Goal: Information Seeking & Learning: Learn about a topic

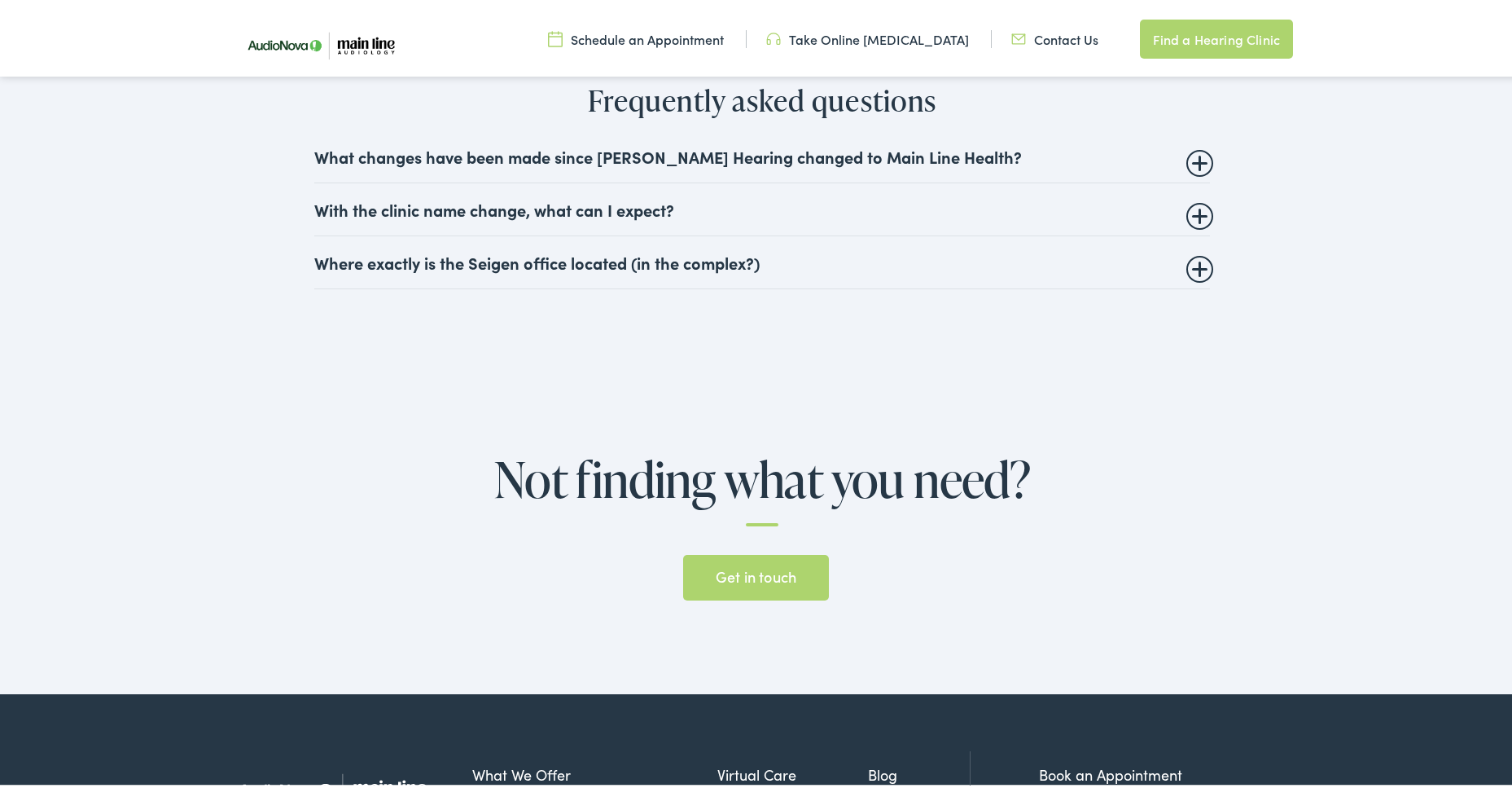
scroll to position [4400, 0]
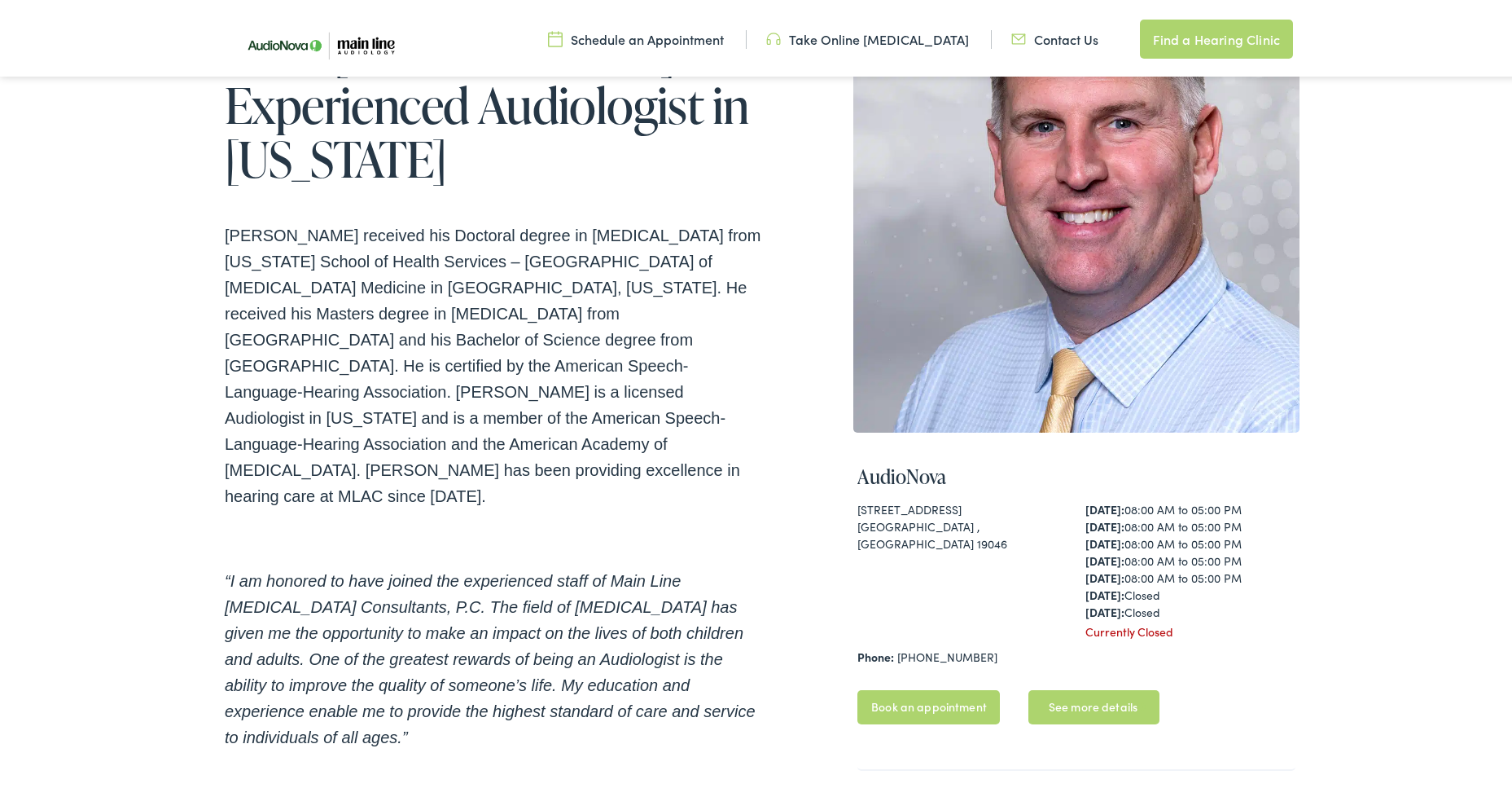
scroll to position [163, 0]
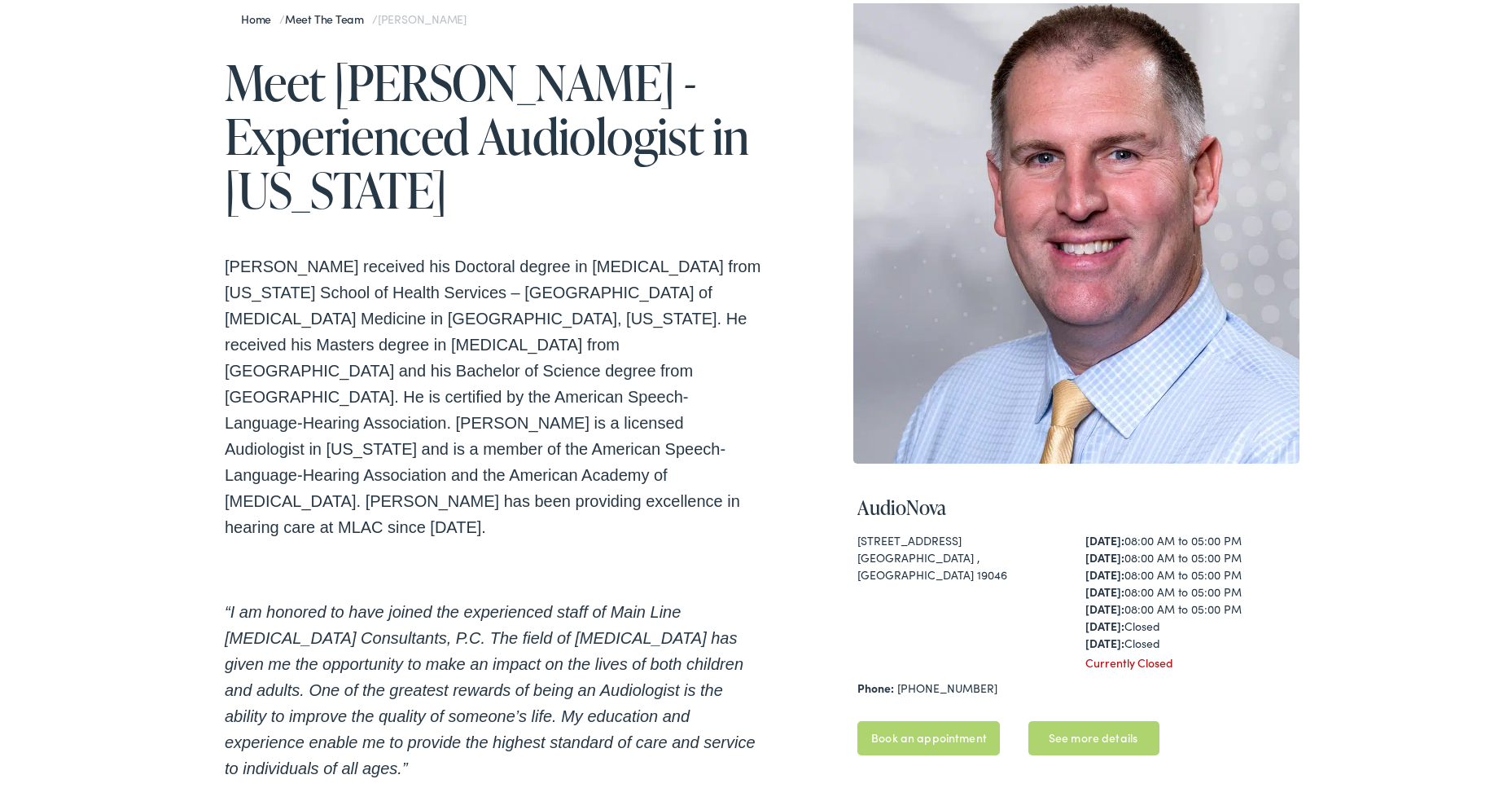
click at [1064, 730] on link "See more details" at bounding box center [1094, 735] width 131 height 35
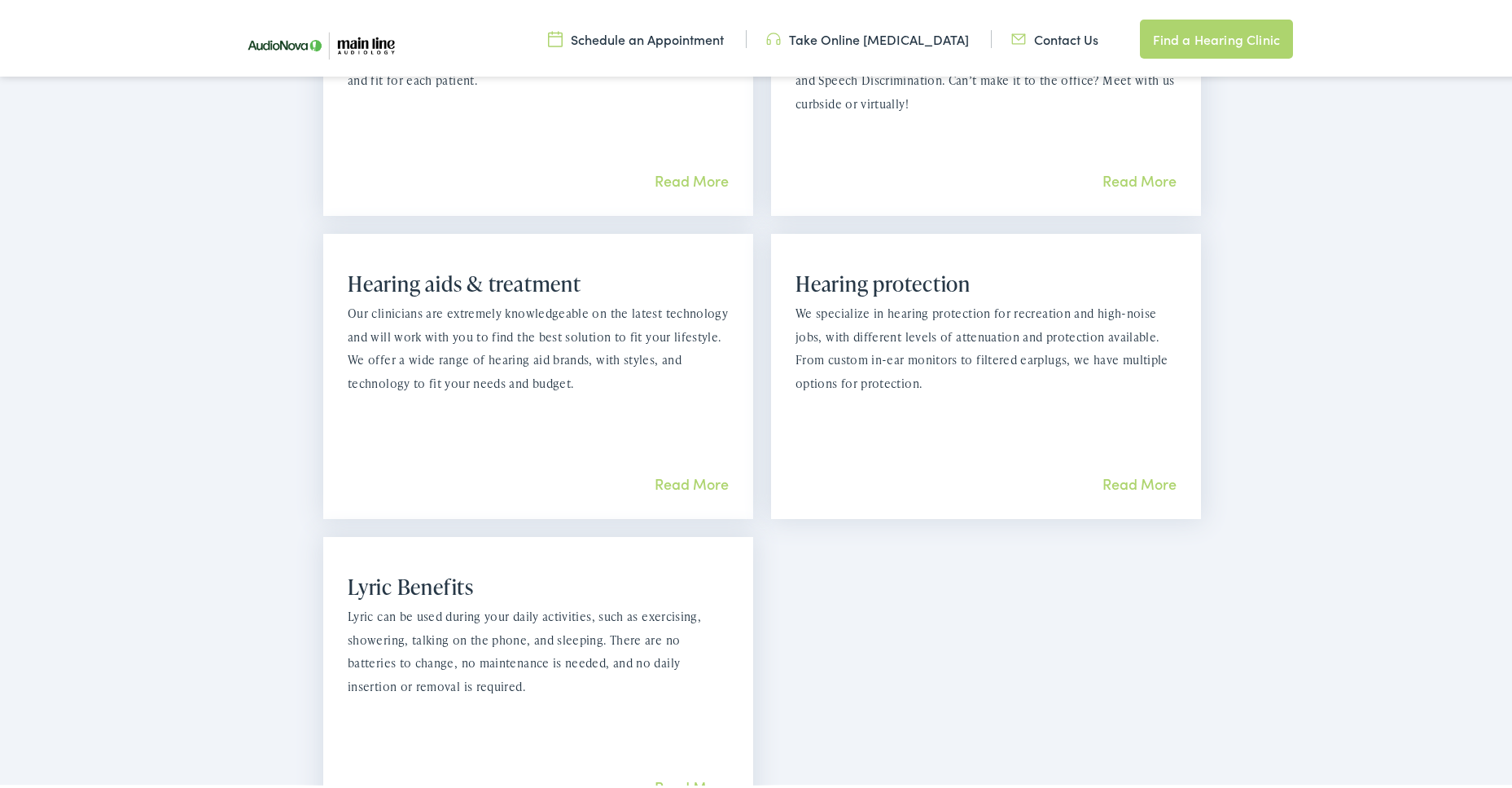
scroll to position [1304, 0]
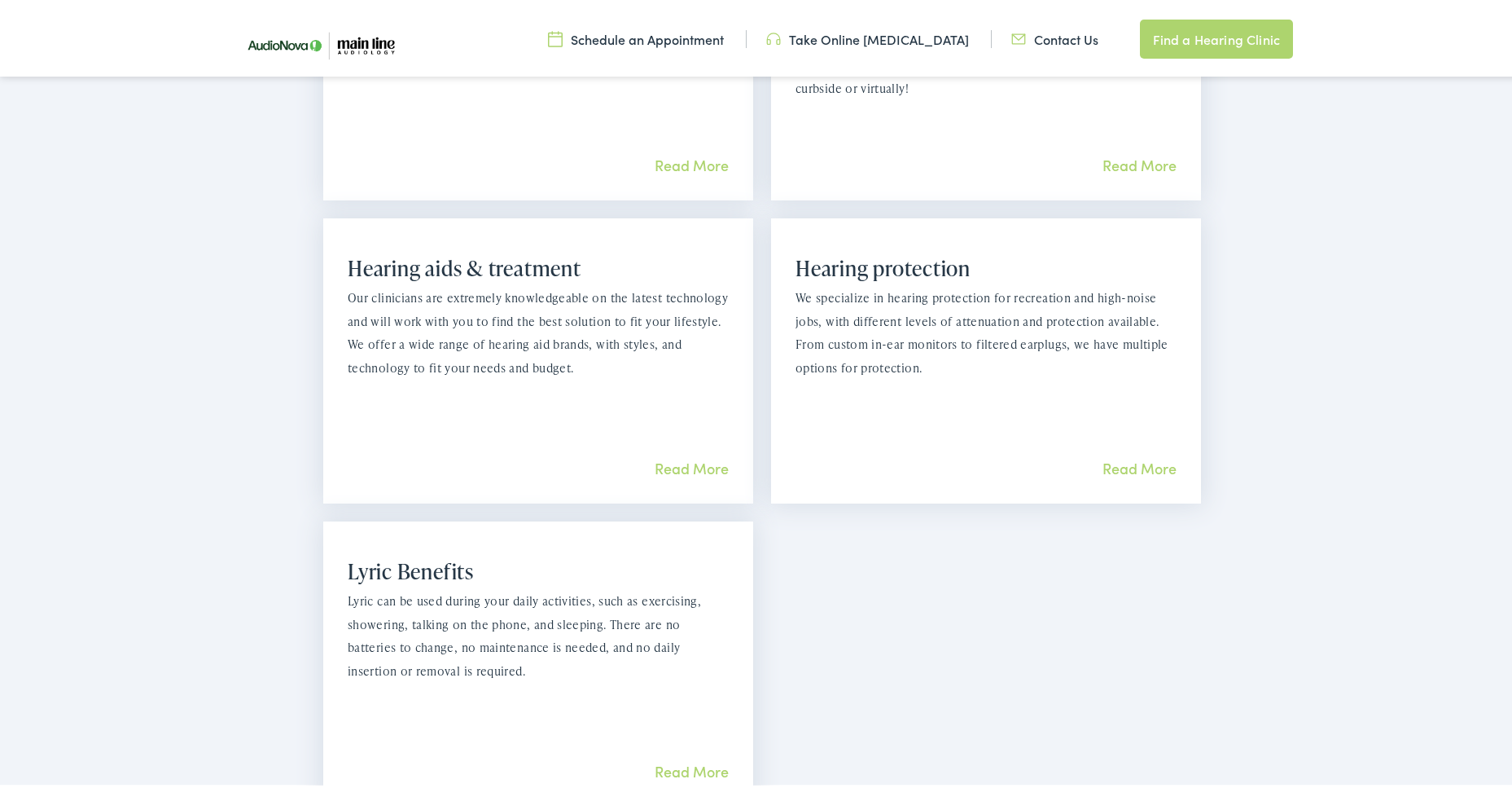
click at [682, 454] on link "Read More" at bounding box center [692, 465] width 74 height 21
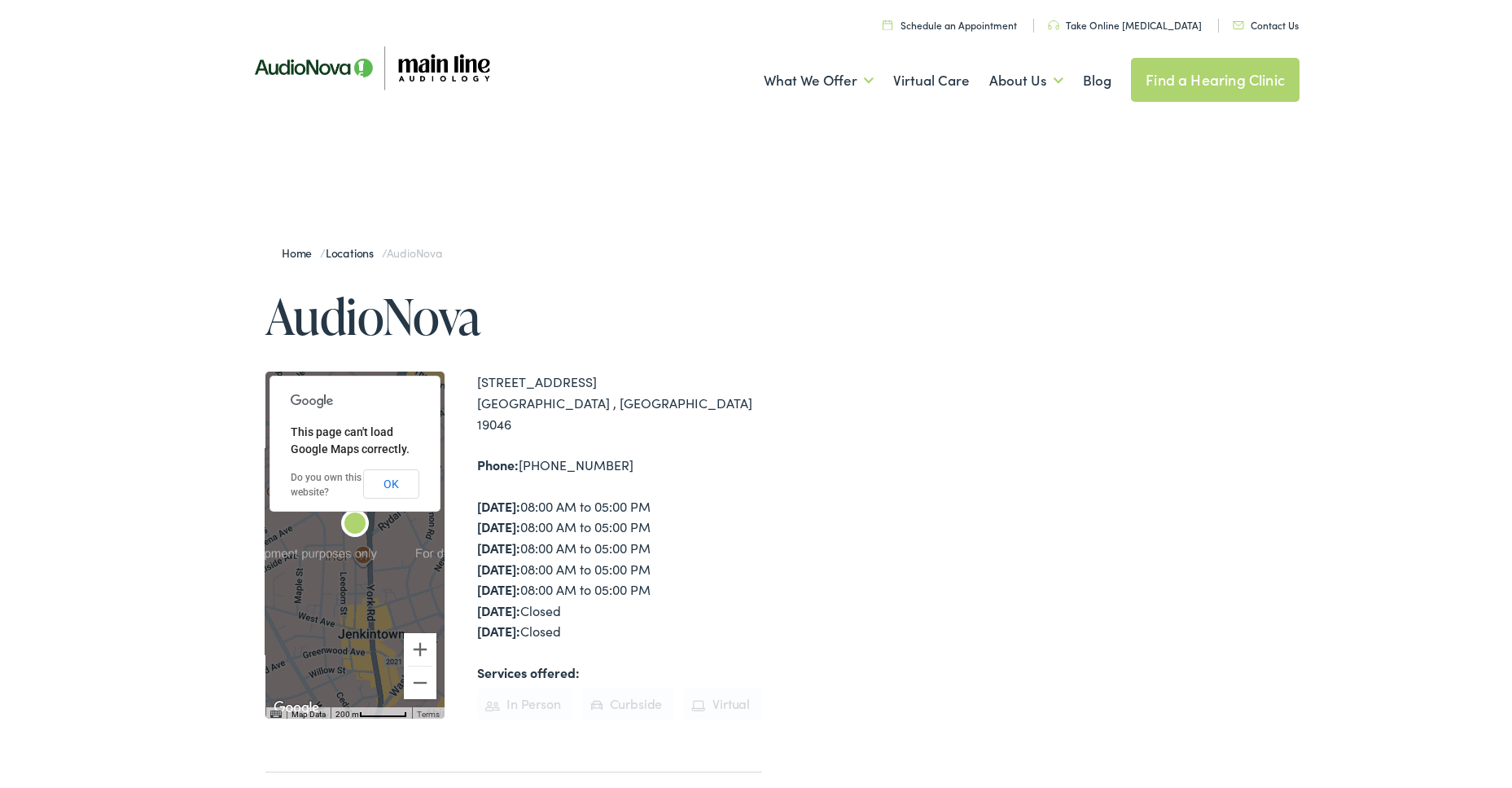
scroll to position [0, 0]
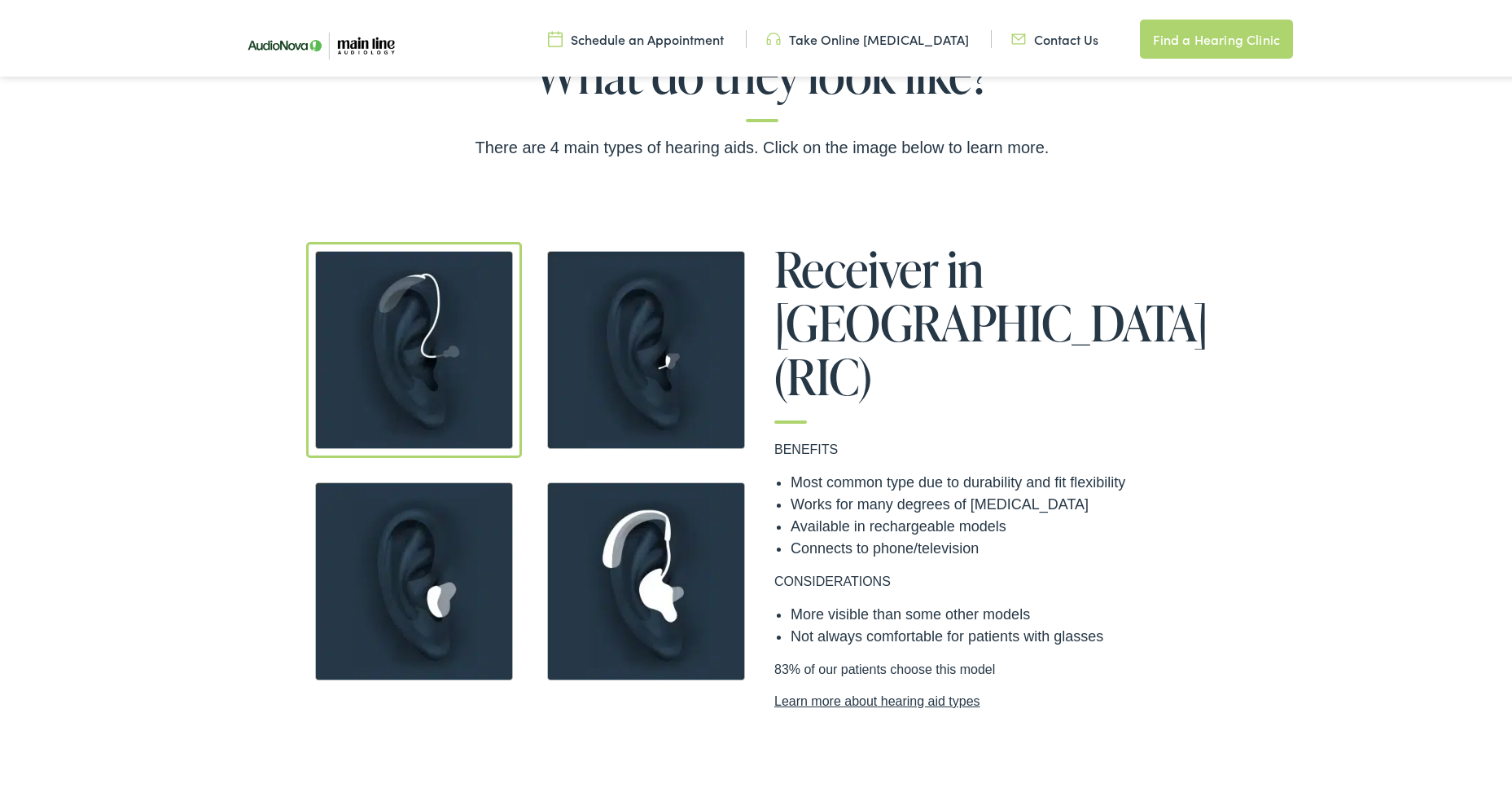
scroll to position [1222, 0]
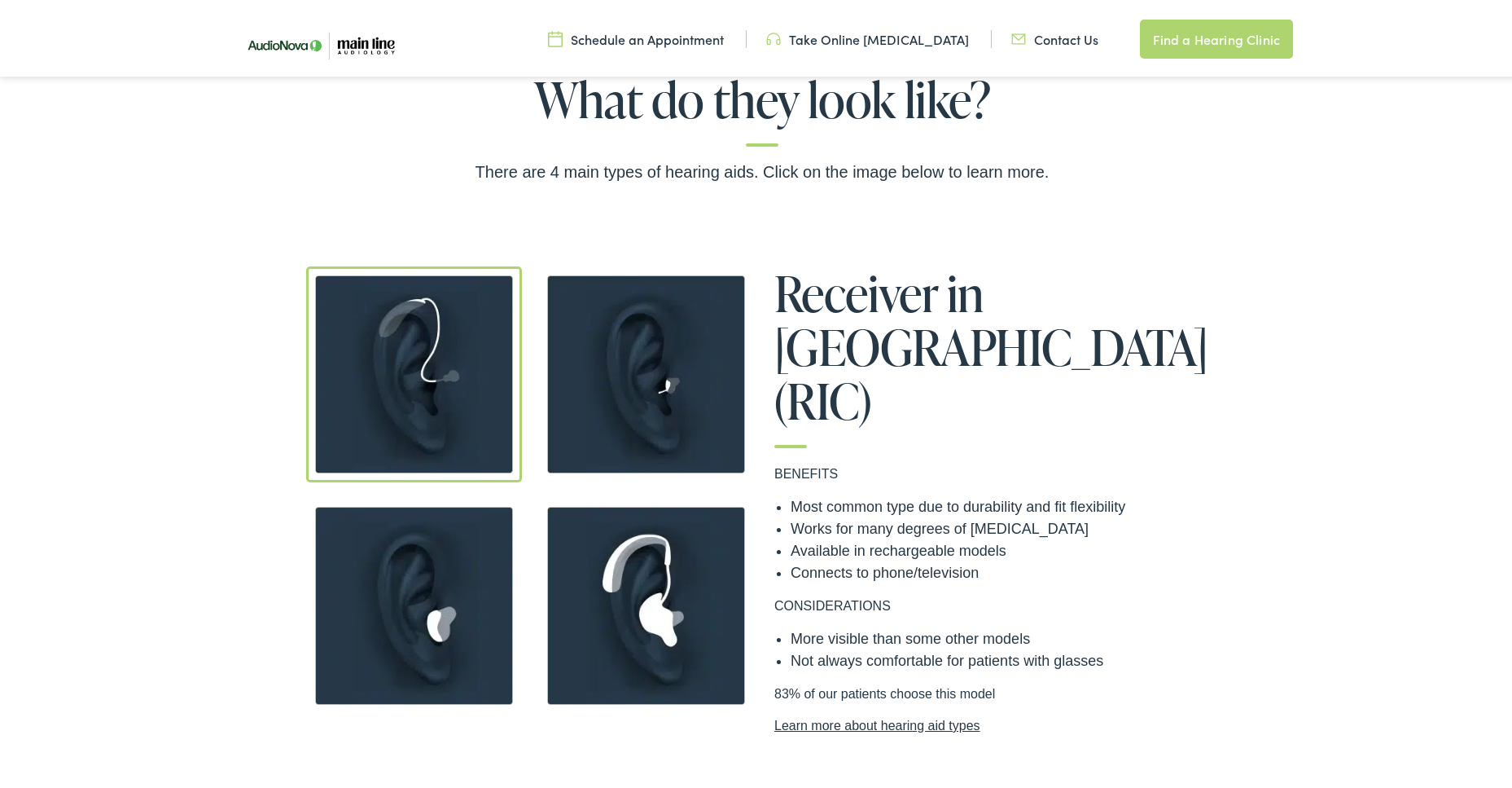
click at [407, 612] on img at bounding box center [414, 602] width 216 height 216
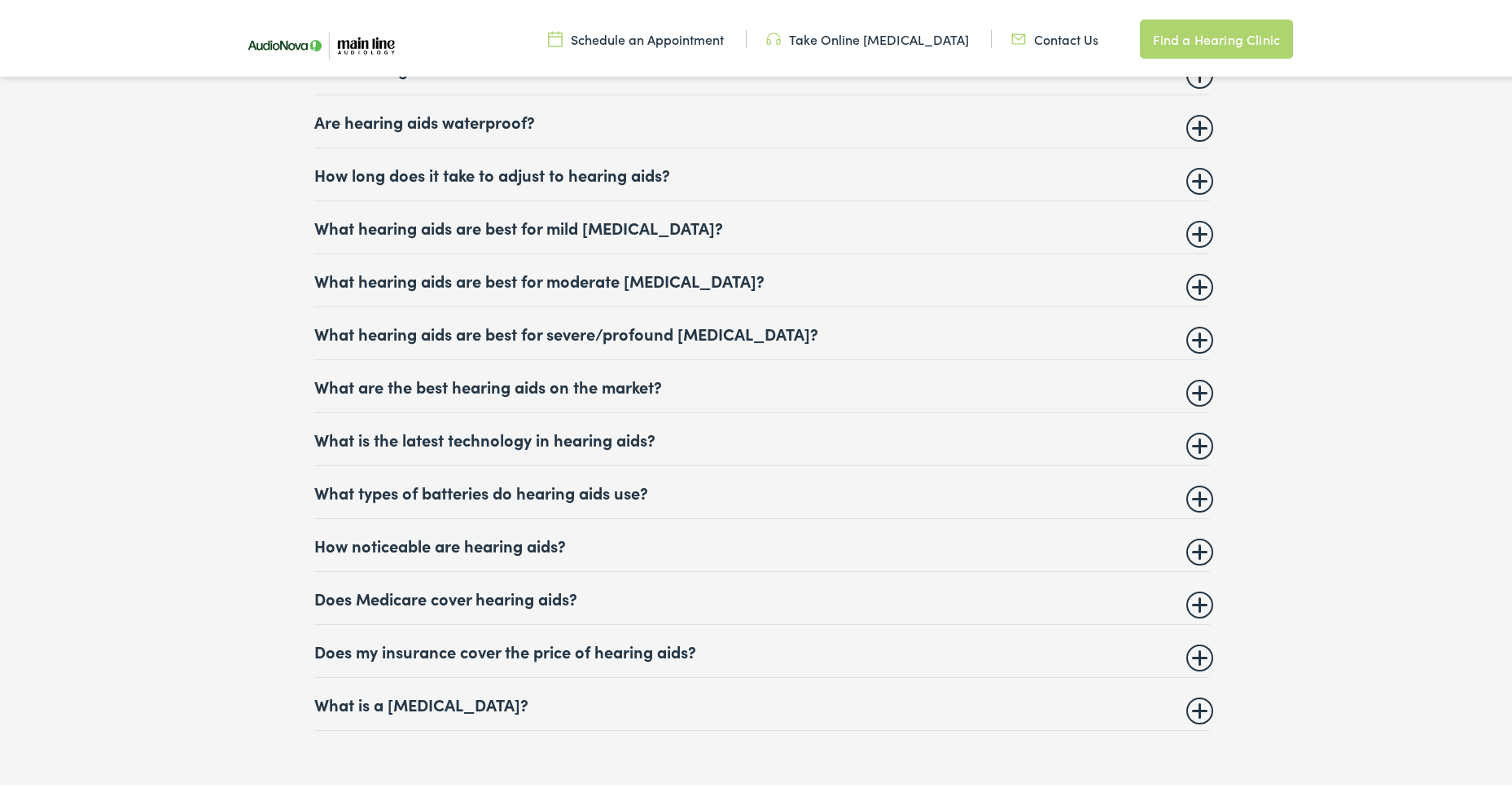
scroll to position [6763, 0]
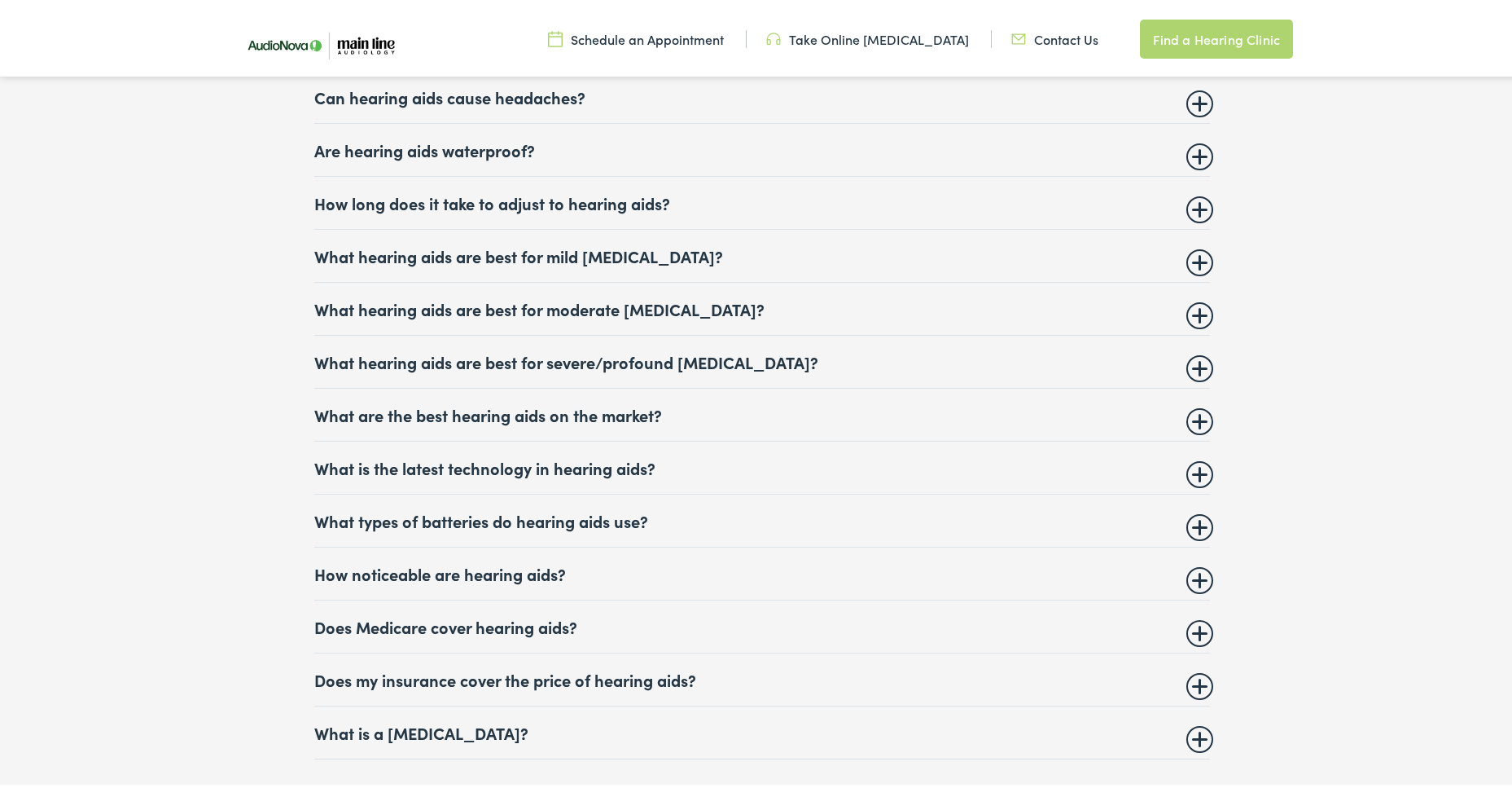
click at [499, 570] on summary "How noticeable are hearing aids?" at bounding box center [762, 570] width 895 height 20
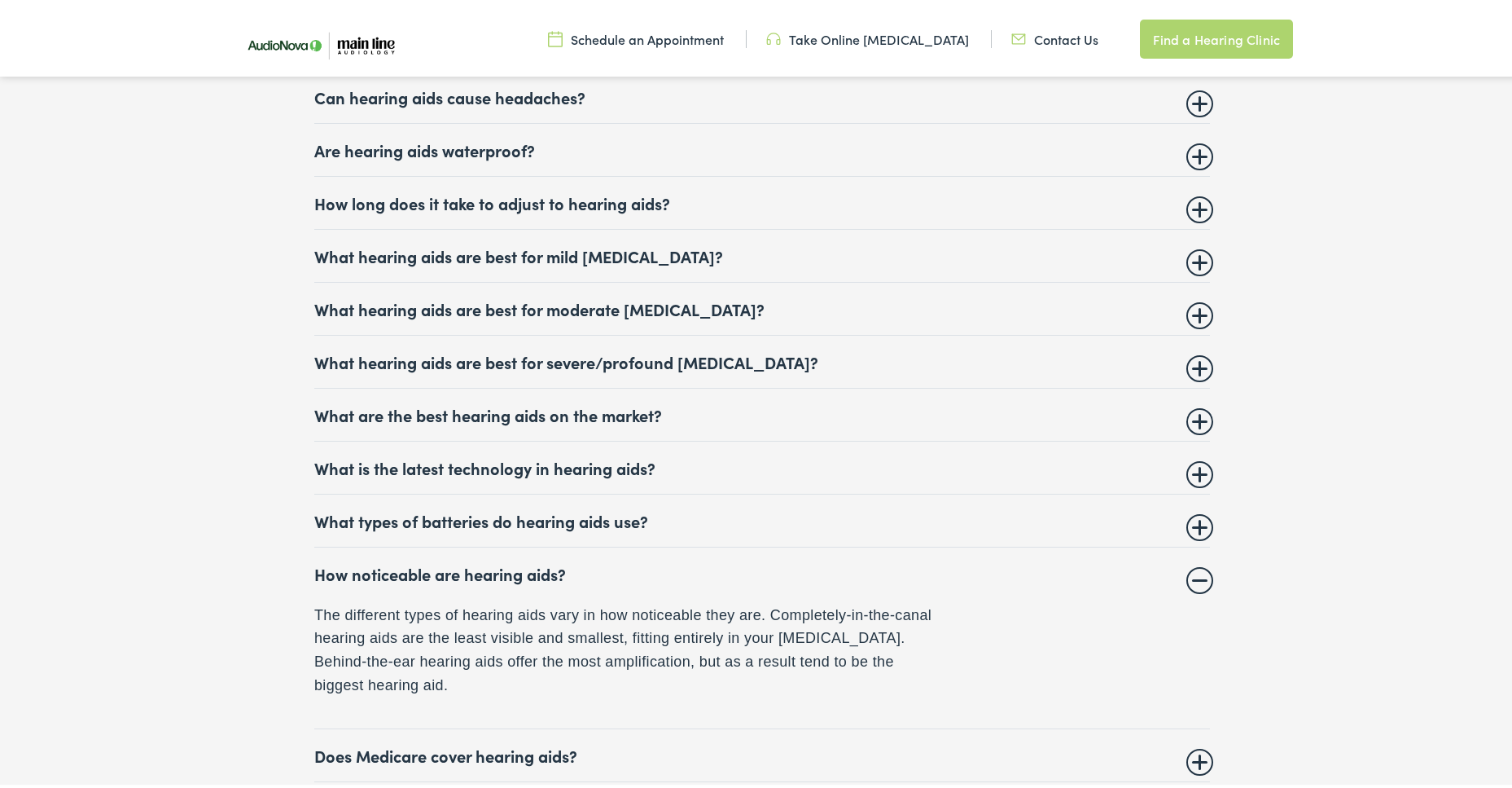
click at [663, 461] on summary "What is the latest technology in hearing aids?" at bounding box center [762, 464] width 895 height 20
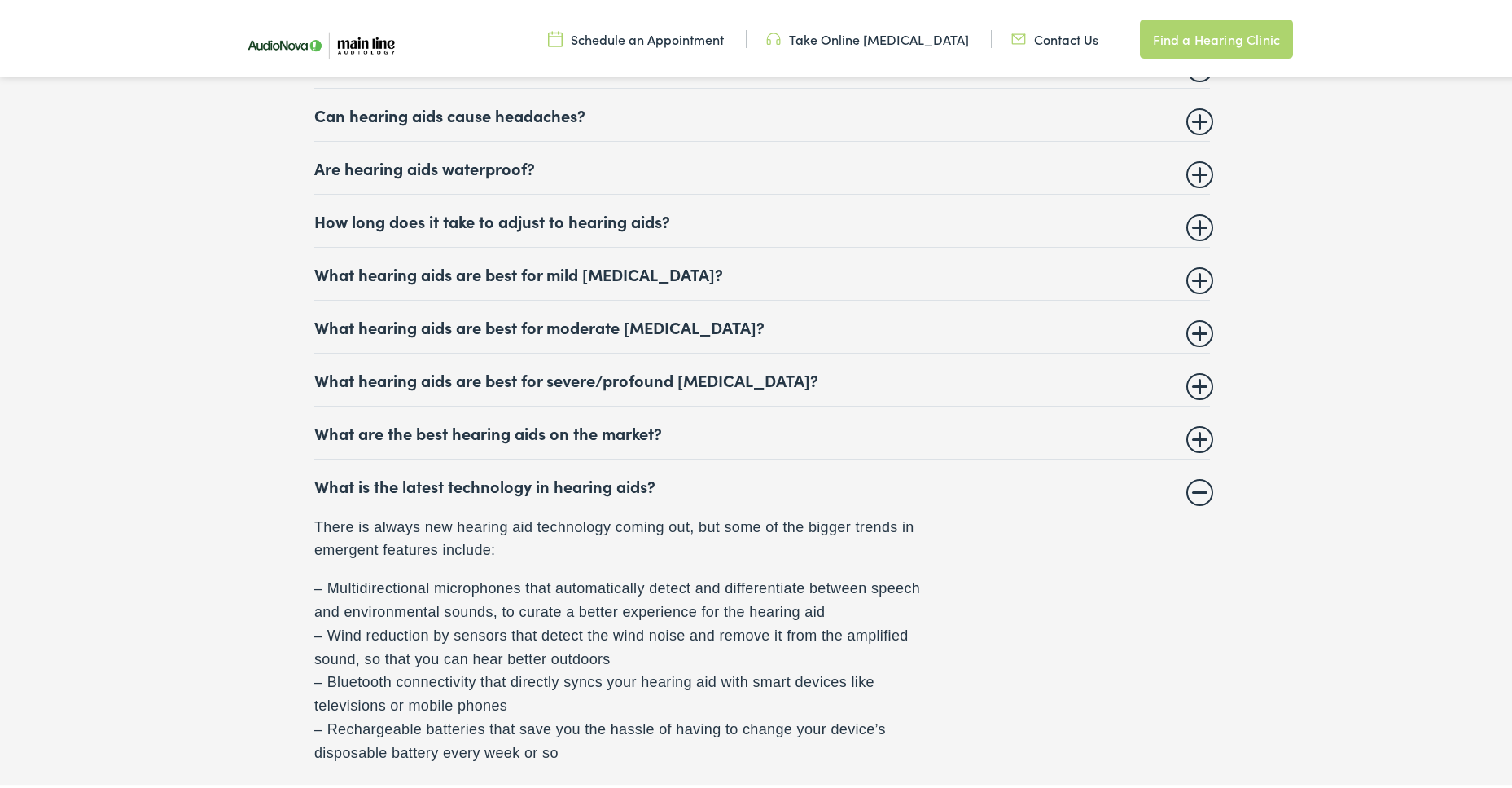
scroll to position [6600, 0]
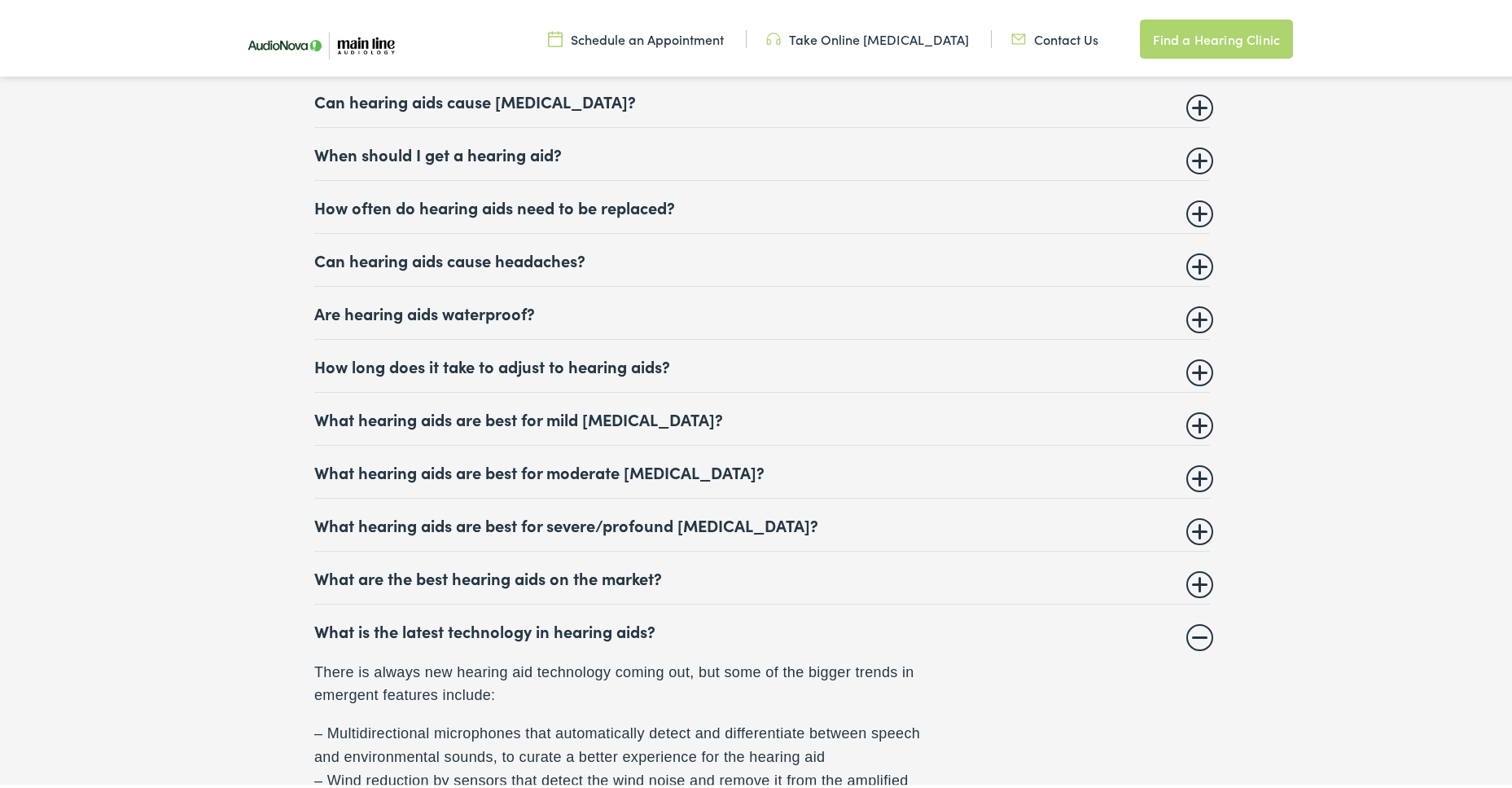
click at [560, 518] on summary "What hearing aids are best for severe/profound hearing loss?" at bounding box center [762, 521] width 895 height 20
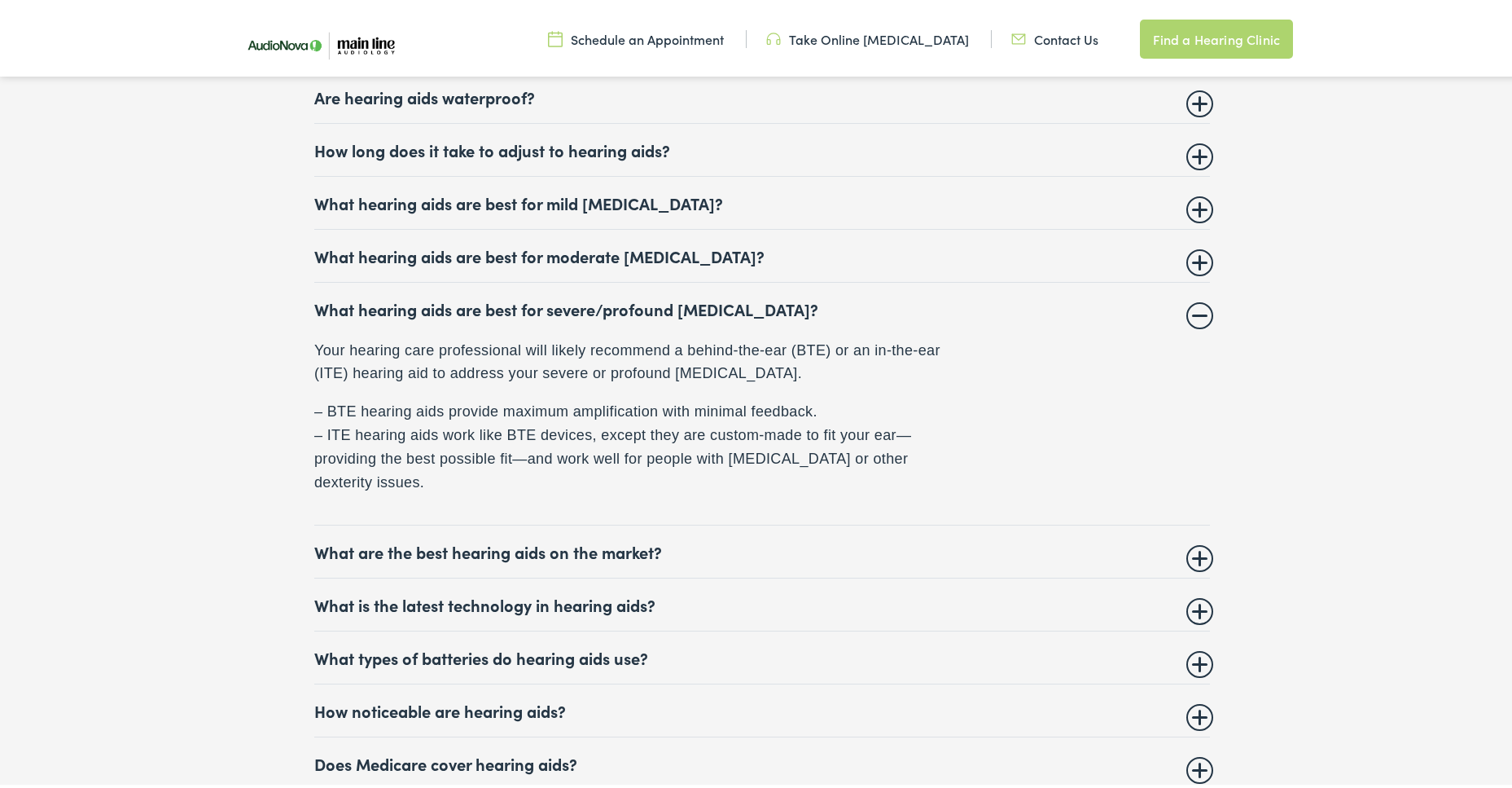
scroll to position [6844, 0]
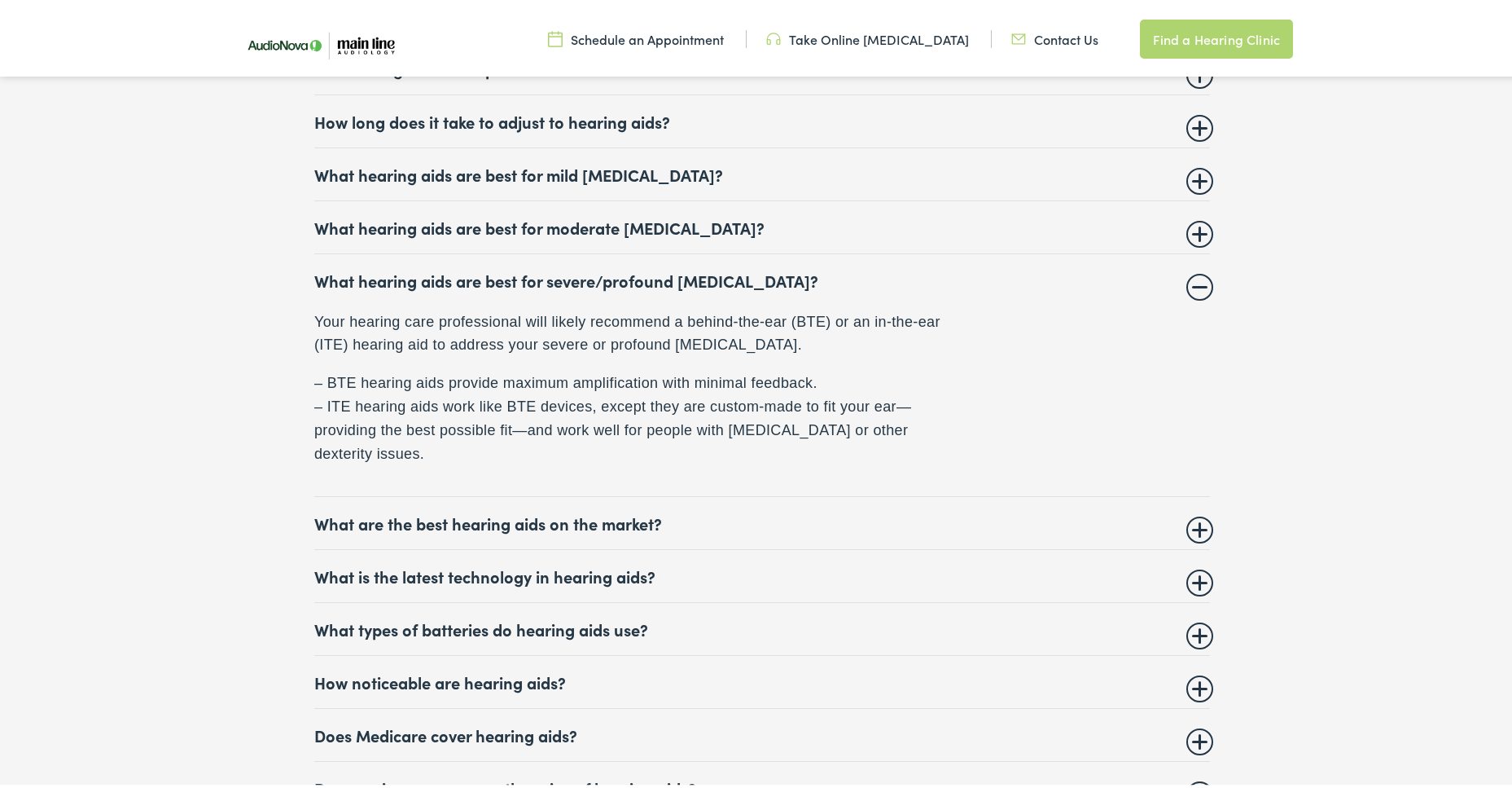
click at [567, 514] on summary "What are the best hearing aids on the market?" at bounding box center [762, 519] width 895 height 20
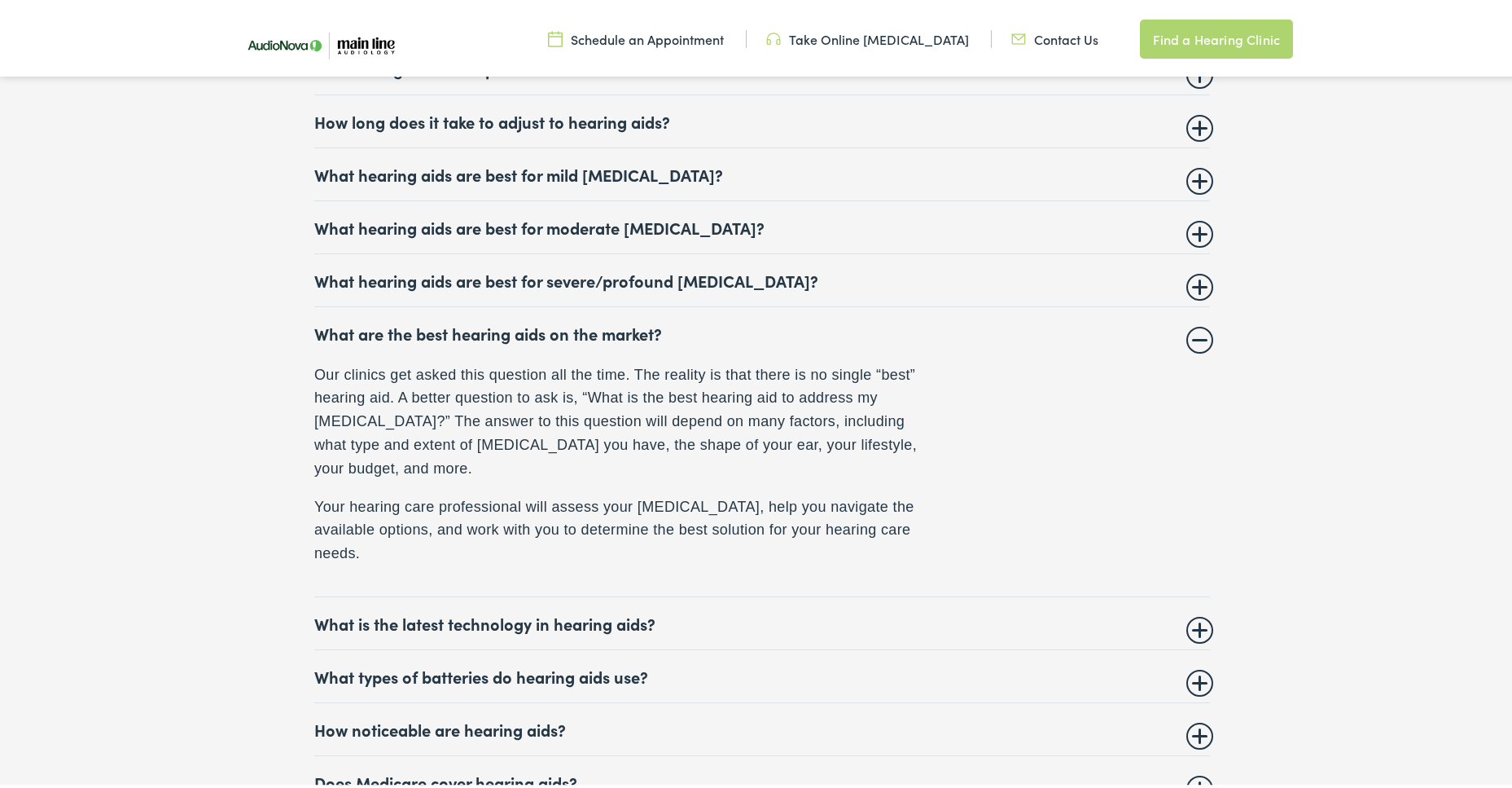
click at [576, 610] on summary "What is the latest technology in hearing aids?" at bounding box center [762, 620] width 895 height 20
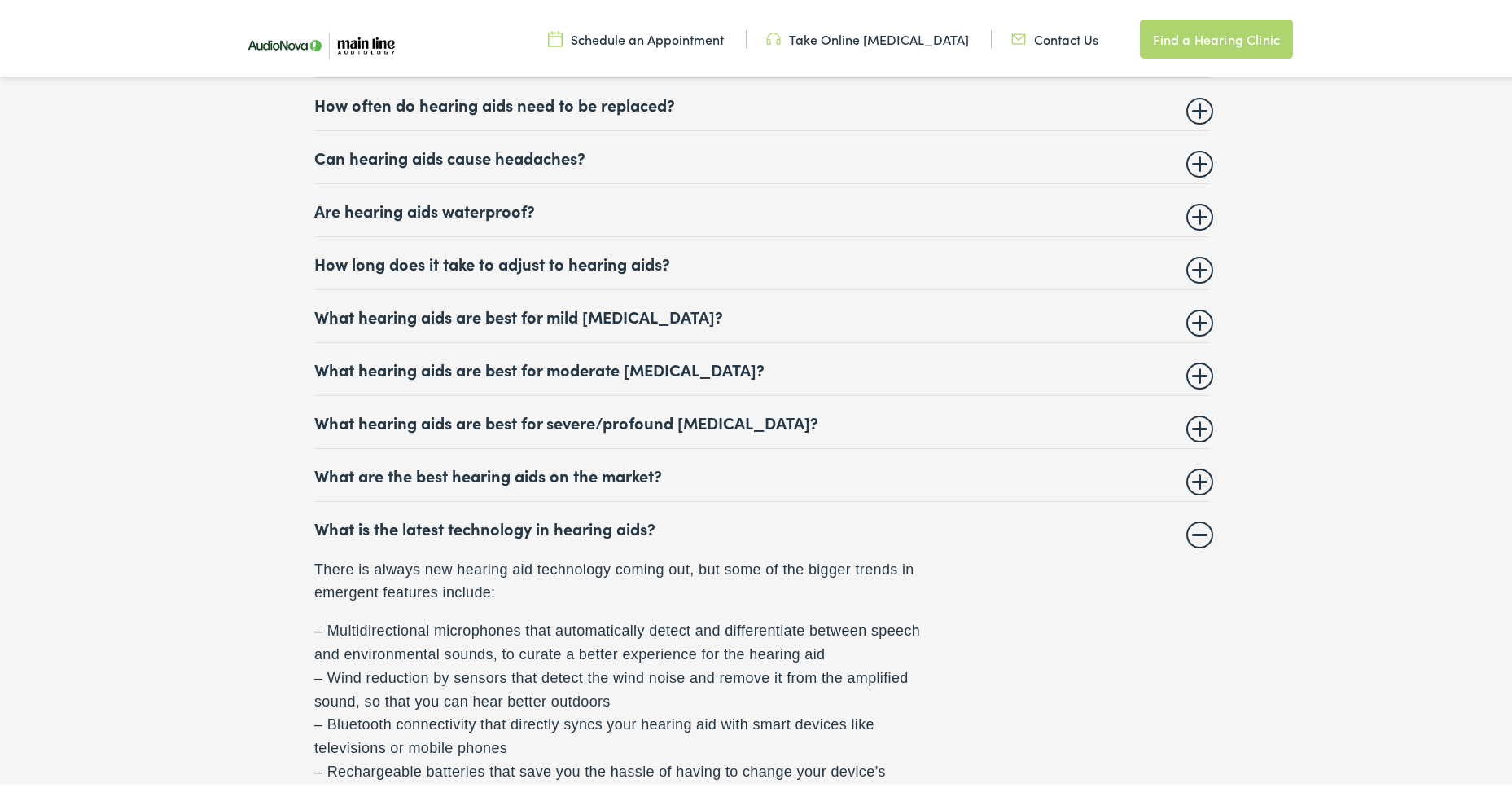
scroll to position [6682, 0]
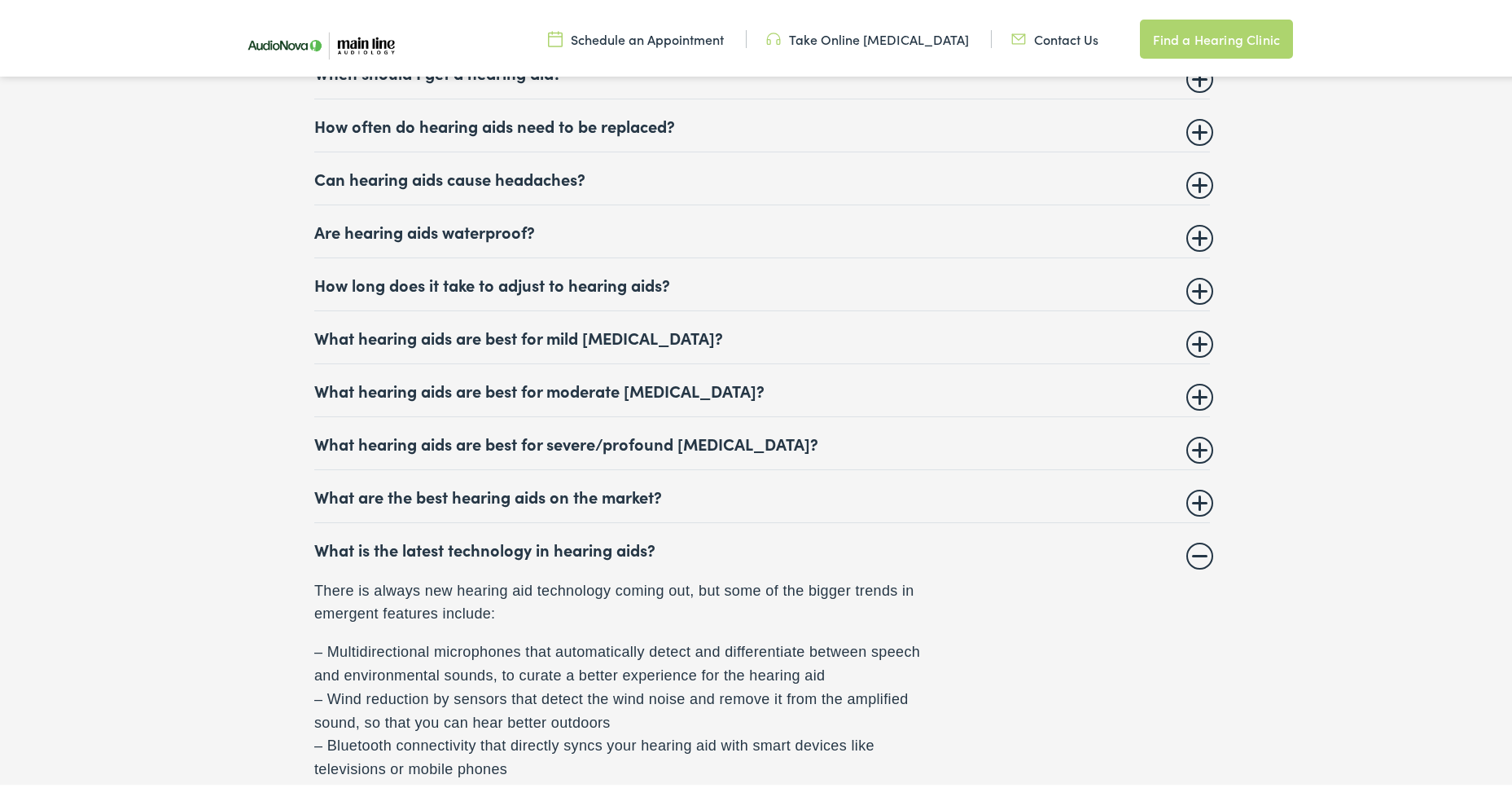
click at [542, 490] on summary "What are the best hearing aids on the market?" at bounding box center [762, 492] width 895 height 20
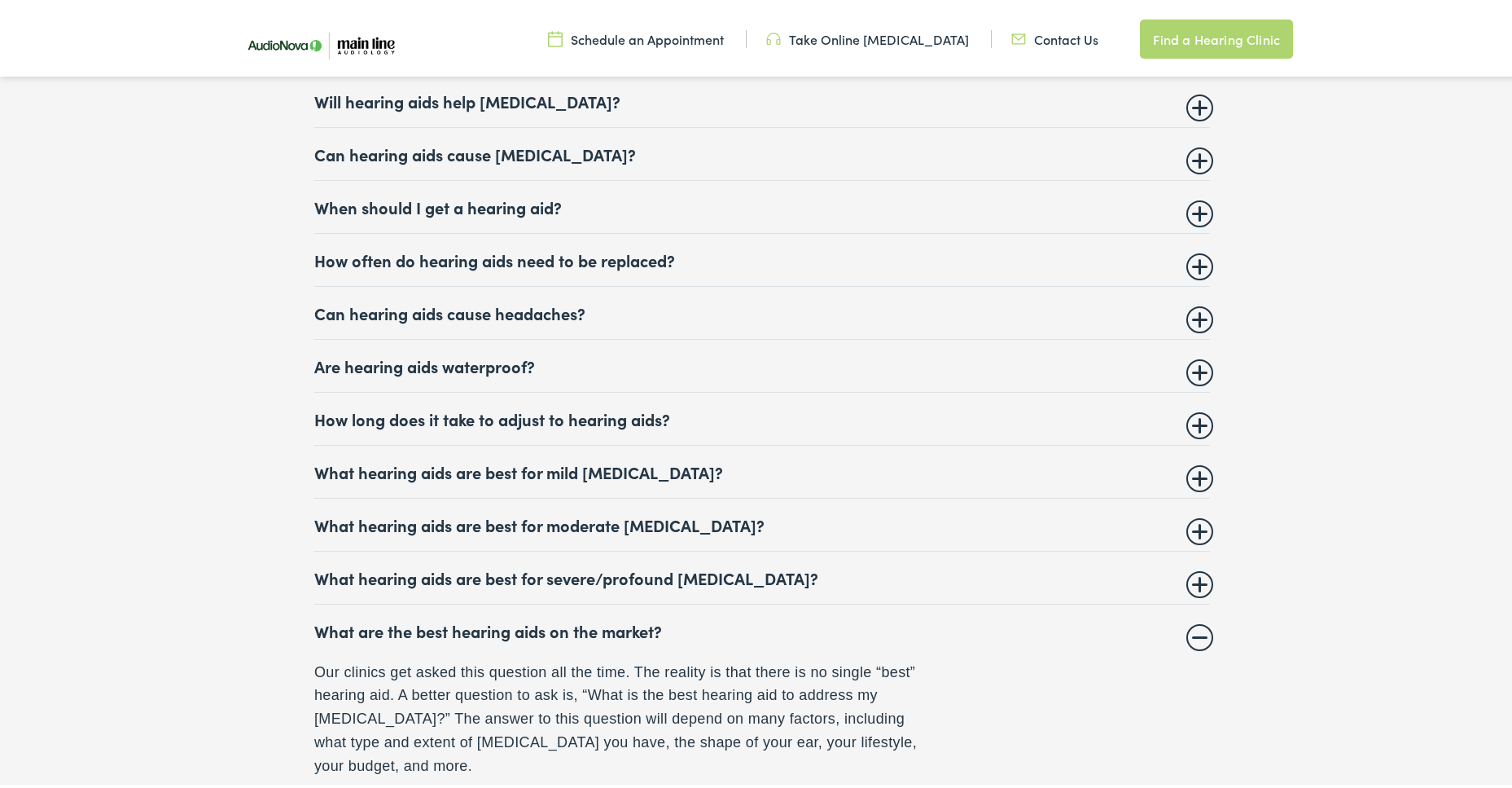
scroll to position [6518, 0]
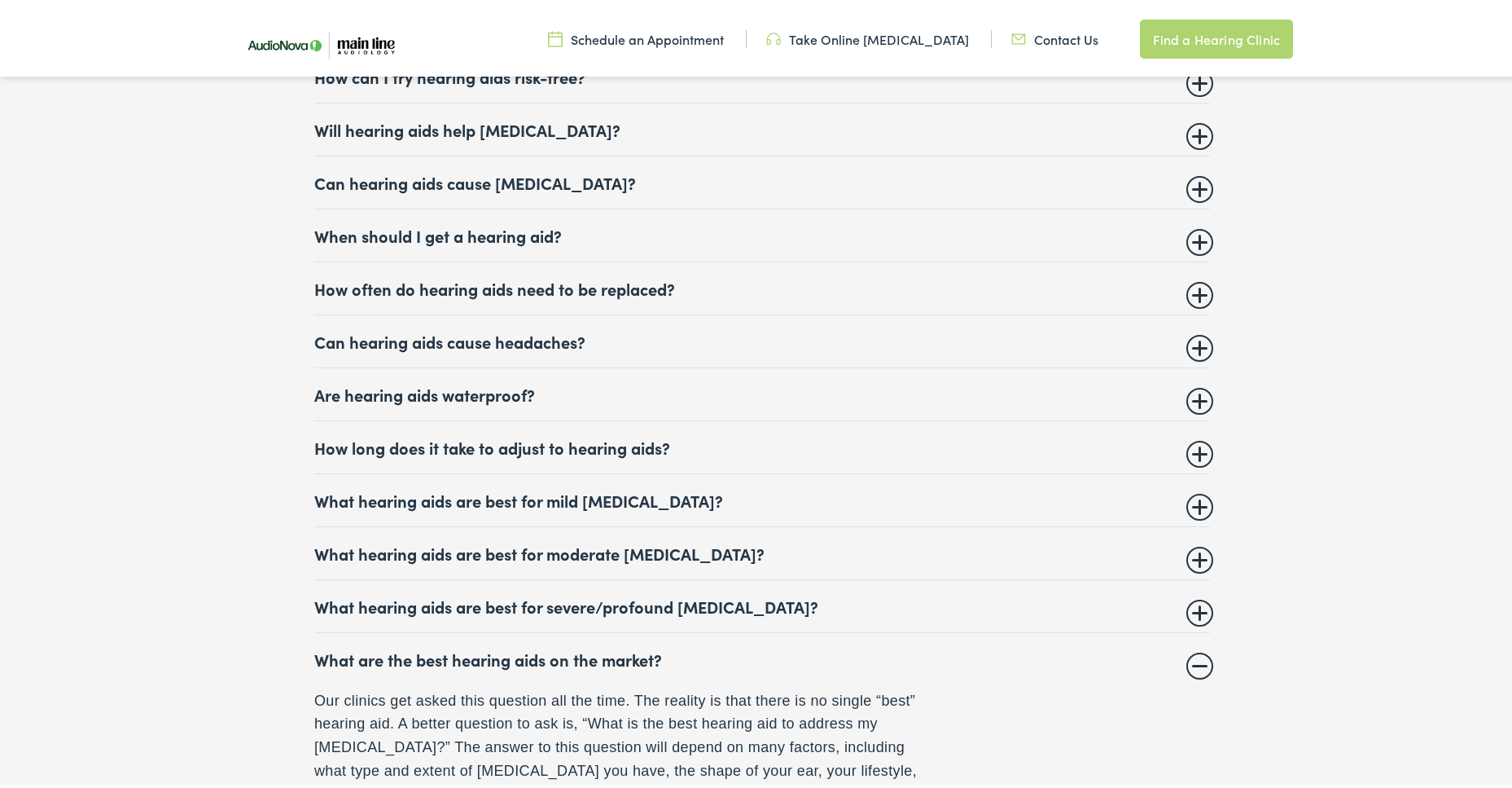
click at [485, 279] on summary "How often do hearing aids need to be replaced?" at bounding box center [762, 285] width 895 height 20
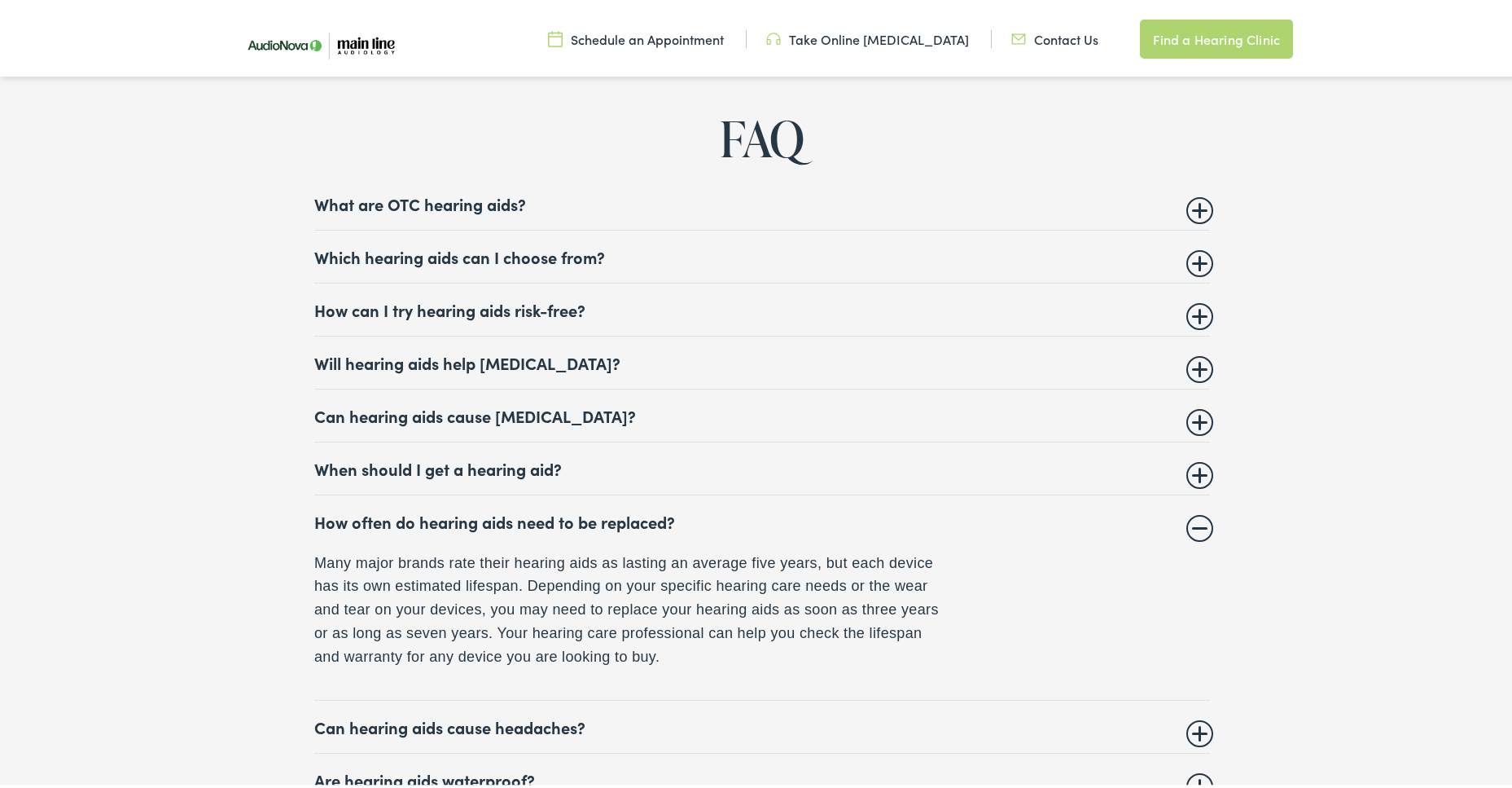
scroll to position [6274, 0]
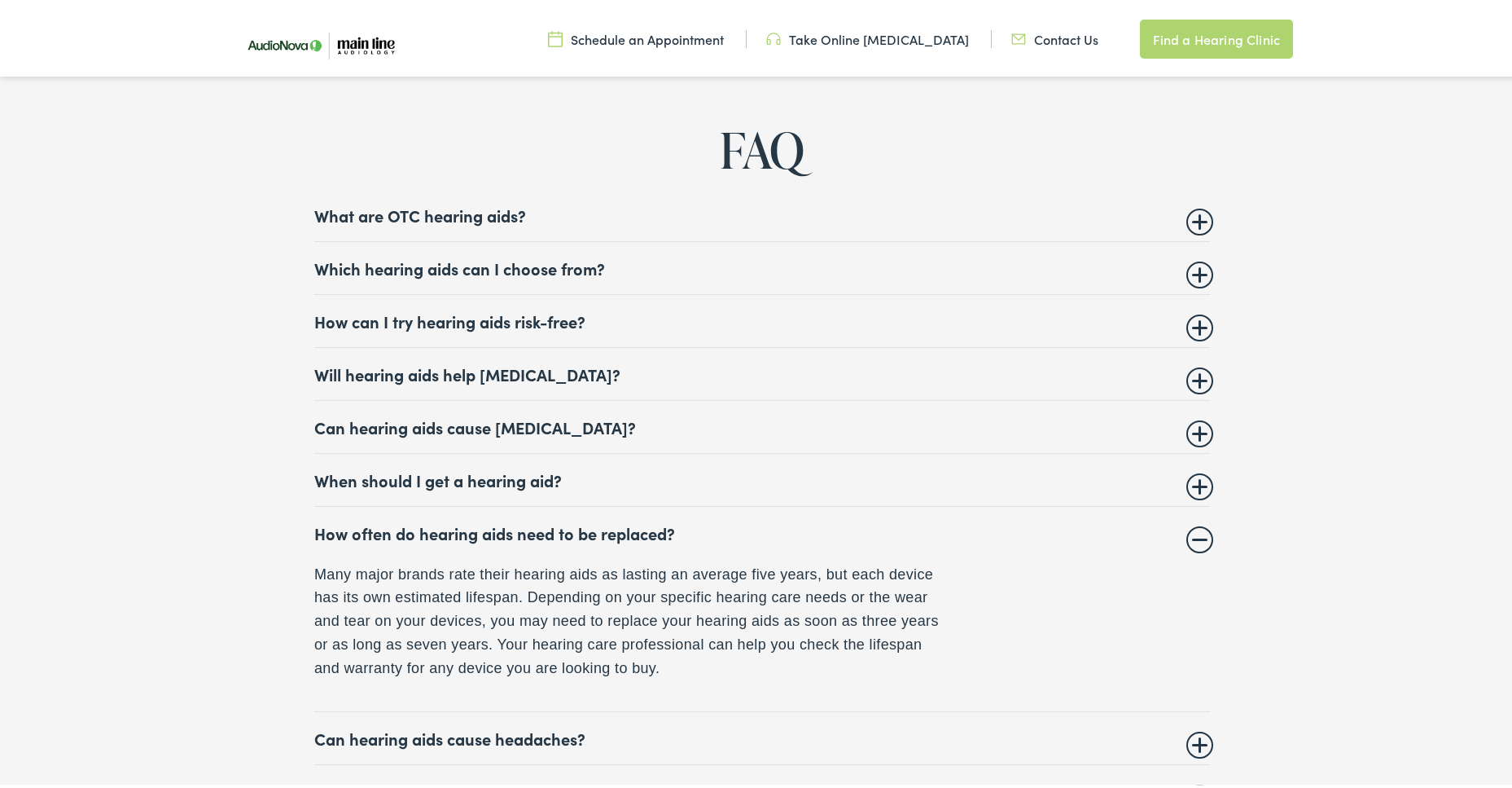
click at [511, 367] on summary "Will hearing aids help tinnitus?" at bounding box center [762, 371] width 895 height 20
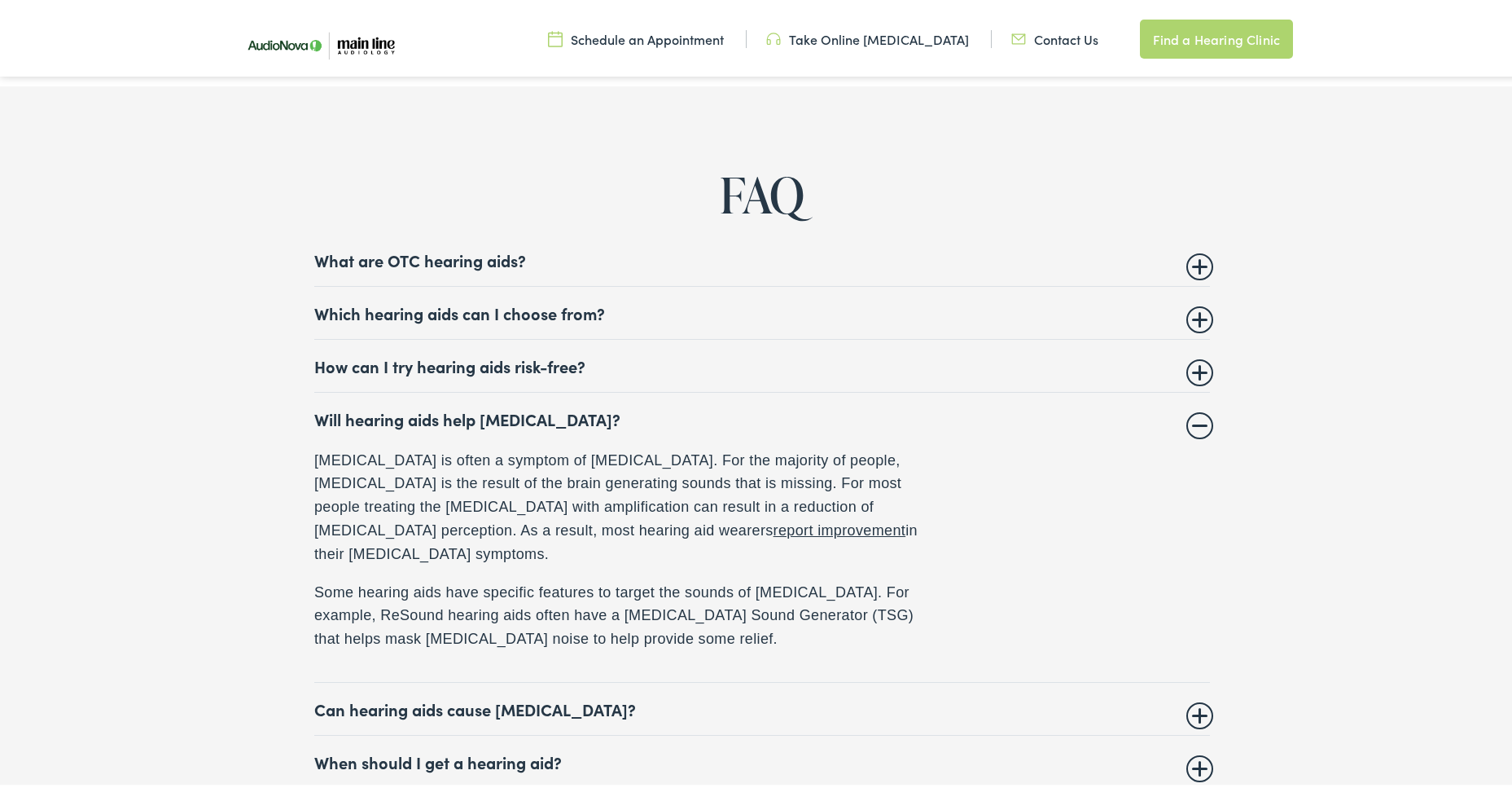
scroll to position [6193, 0]
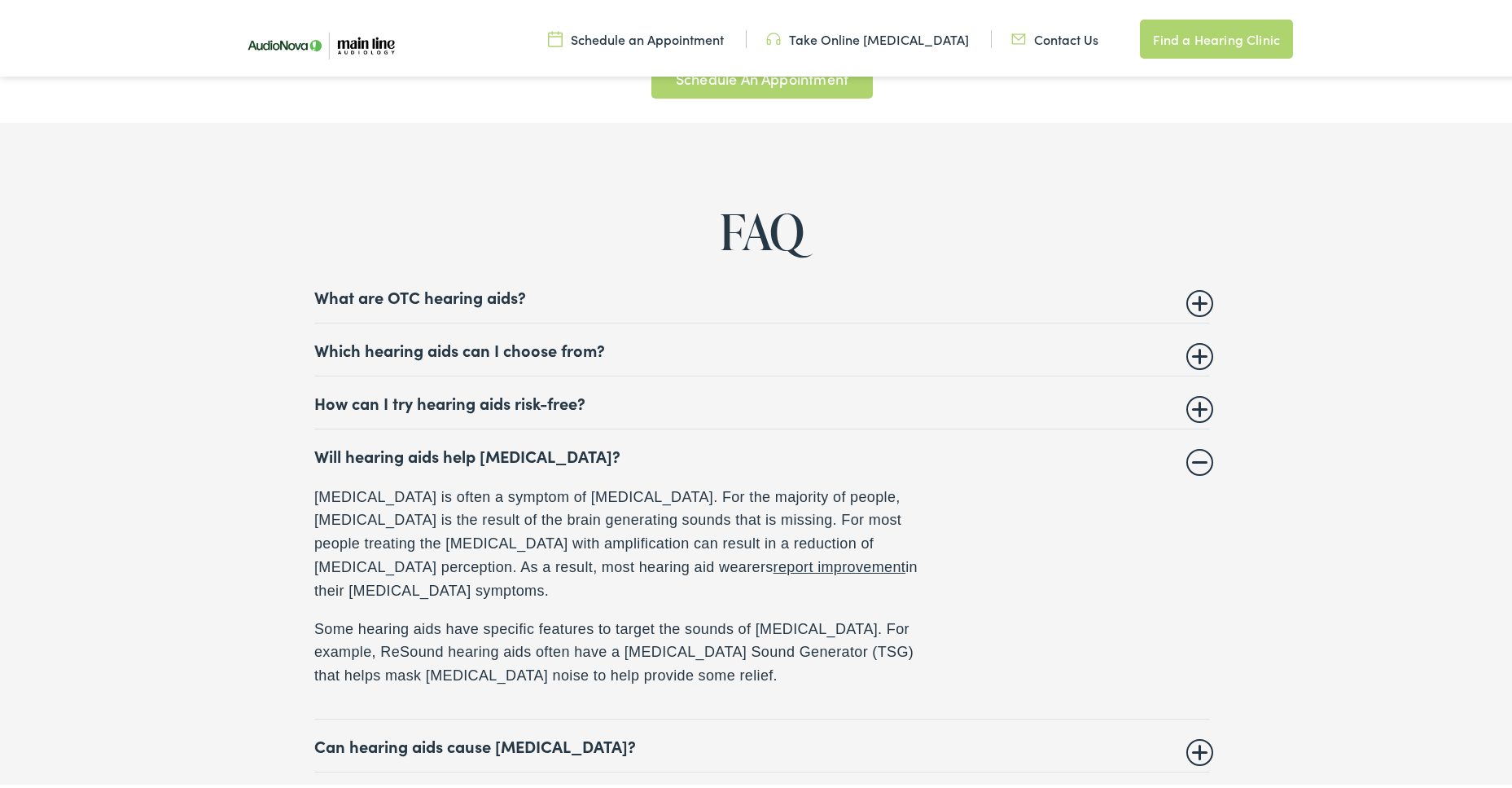
click at [538, 396] on summary "How can I try hearing aids risk-free?" at bounding box center [762, 399] width 895 height 20
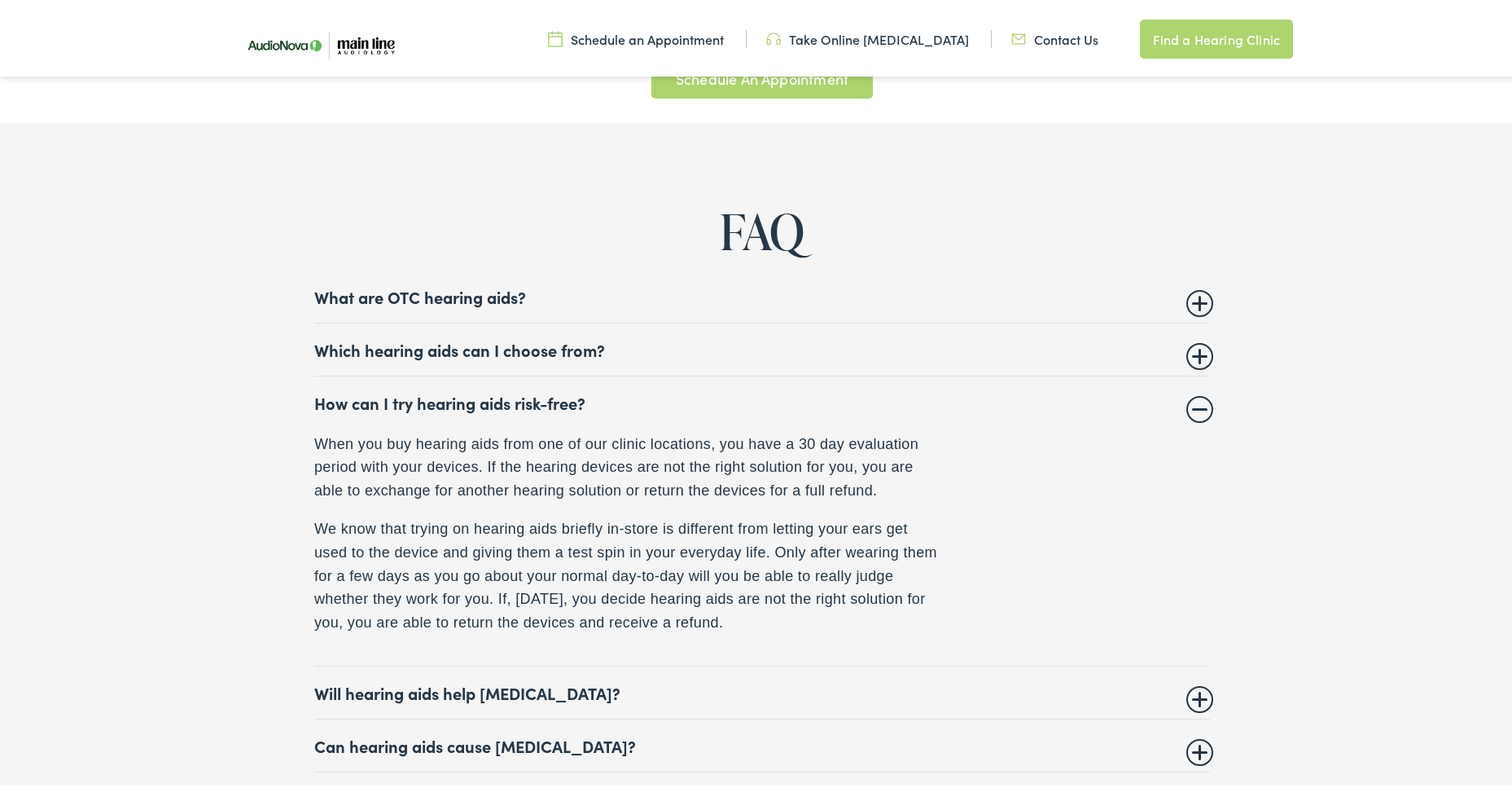
click at [505, 342] on summary "Which hearing aids can I choose from?" at bounding box center [762, 346] width 895 height 20
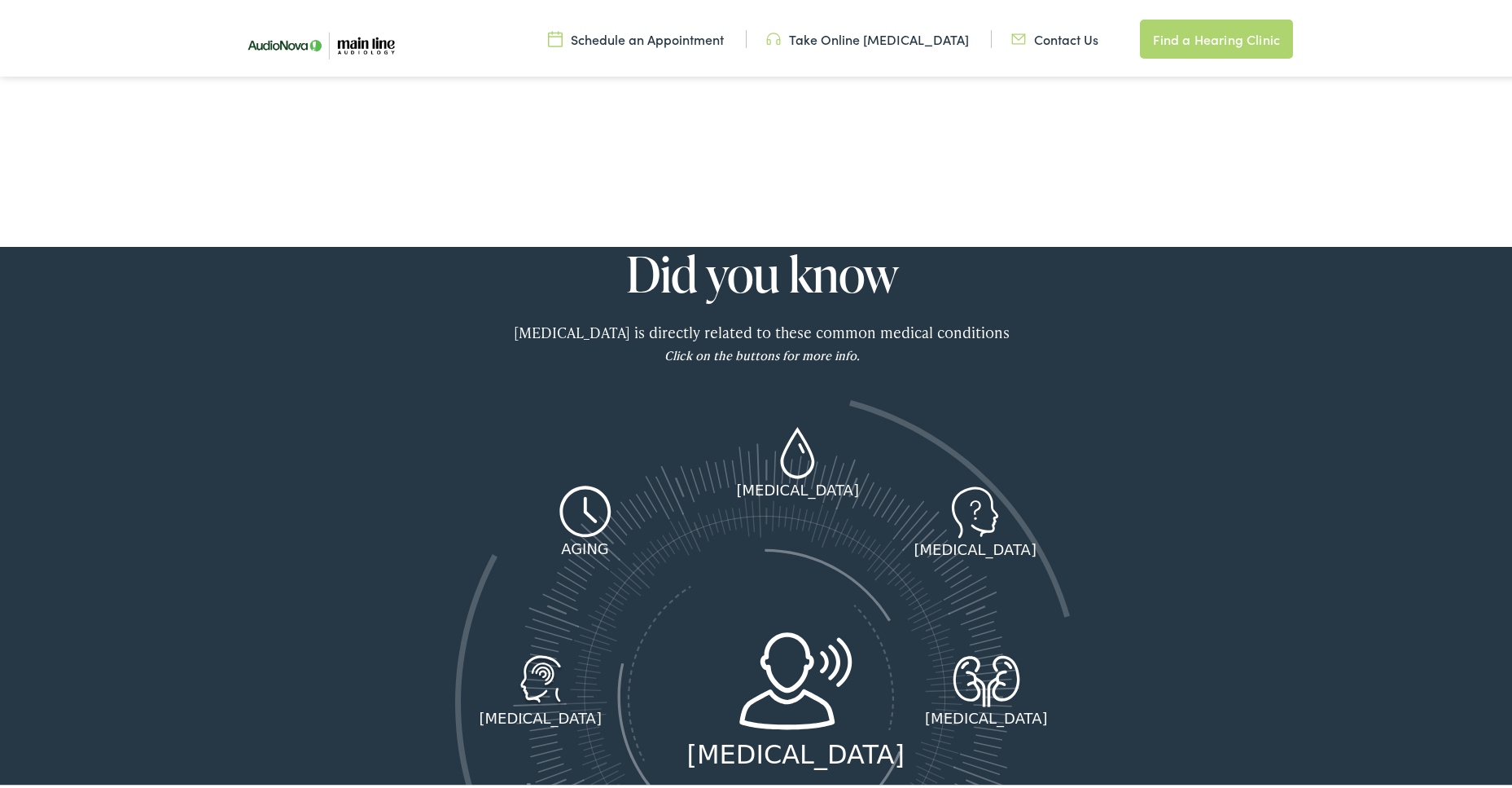
scroll to position [1874, 0]
